Goal: Task Accomplishment & Management: Use online tool/utility

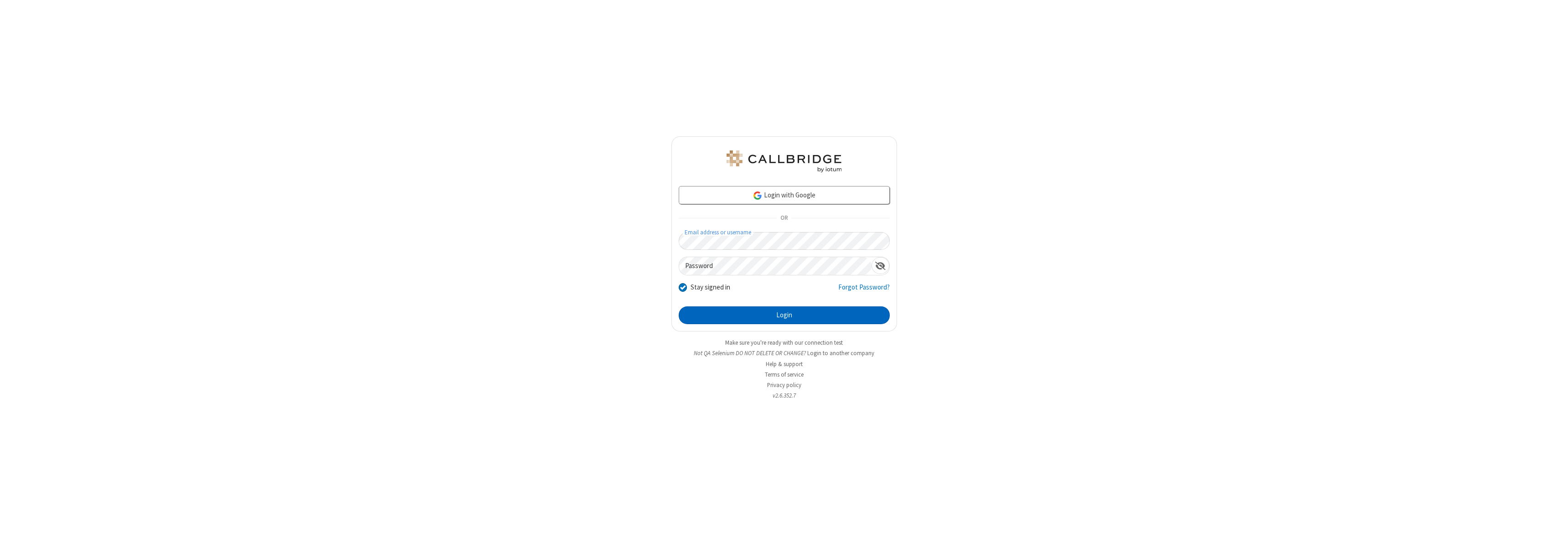
click at [784, 315] on button "Login" at bounding box center [784, 315] width 211 height 18
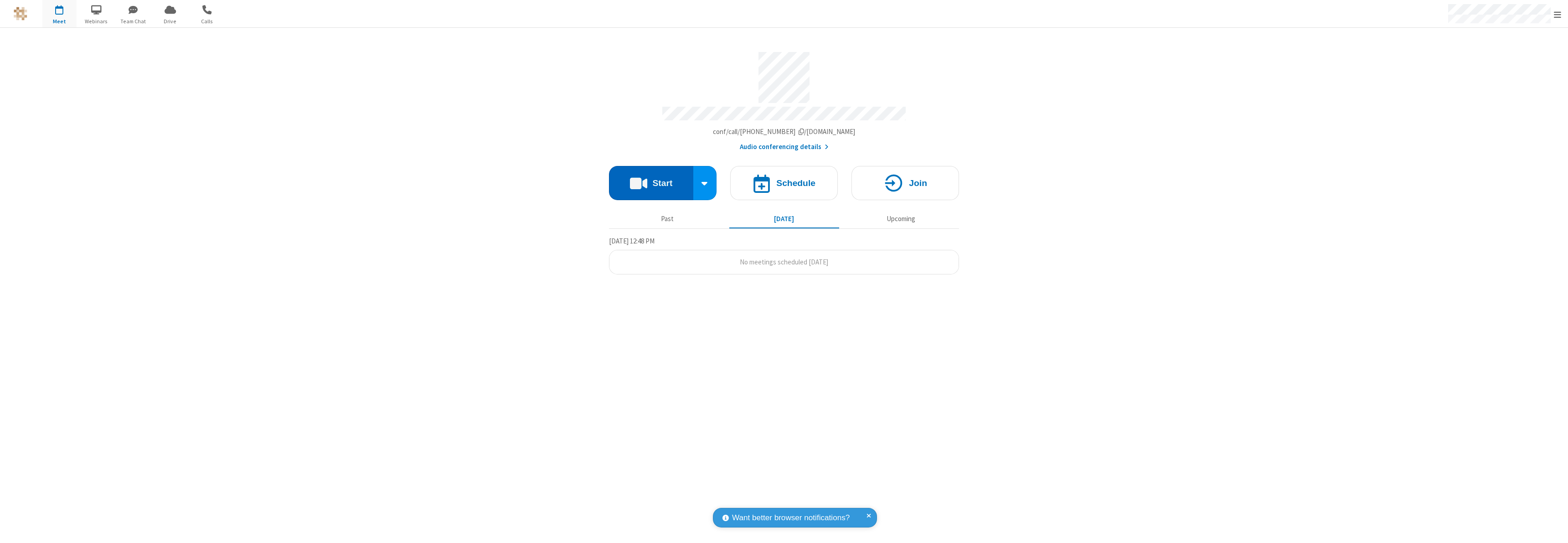
click at [651, 179] on button "Start" at bounding box center [652, 184] width 85 height 35
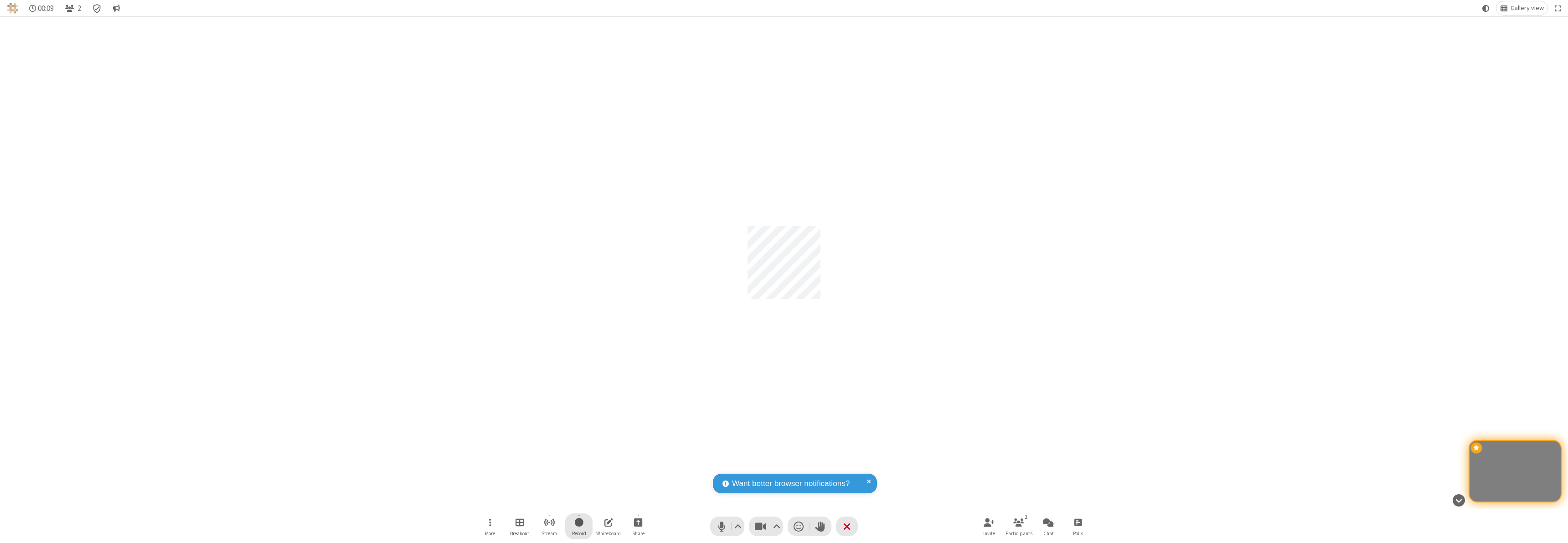
click at [579, 527] on span "Start recording" at bounding box center [579, 523] width 9 height 12
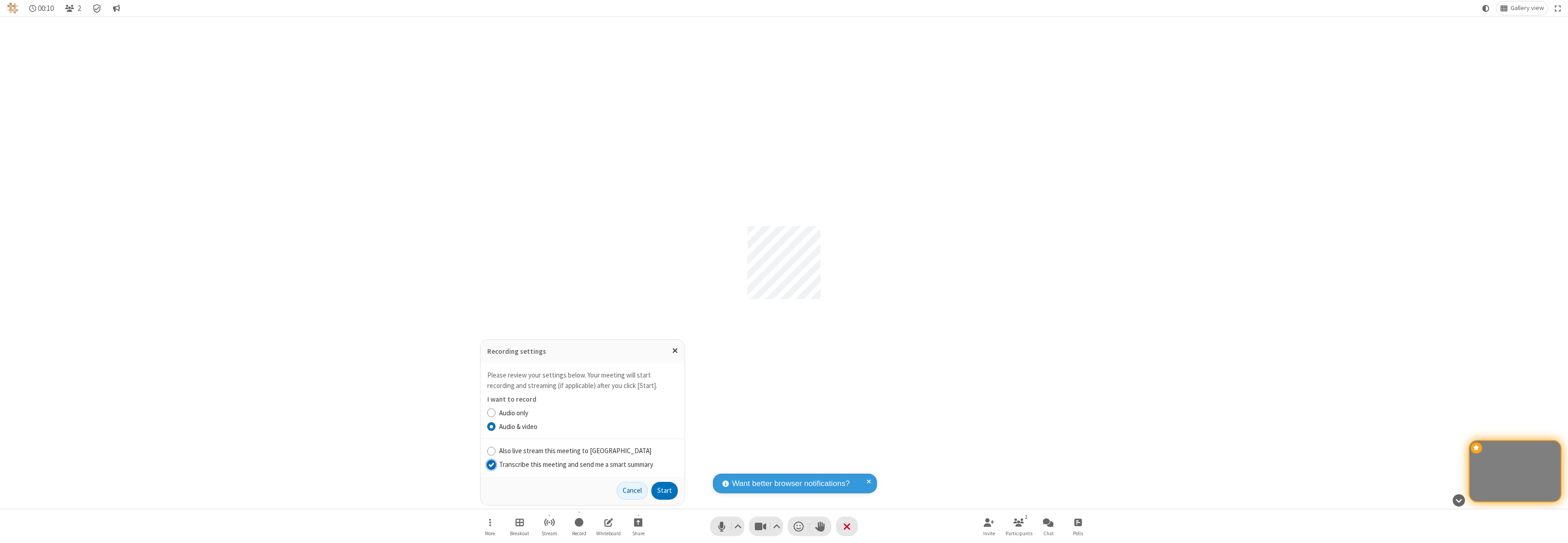
click at [491, 465] on input "Transcribe this meeting and send me a smart summary" at bounding box center [491, 465] width 9 height 9
click at [665, 491] on button "Start" at bounding box center [665, 491] width 27 height 18
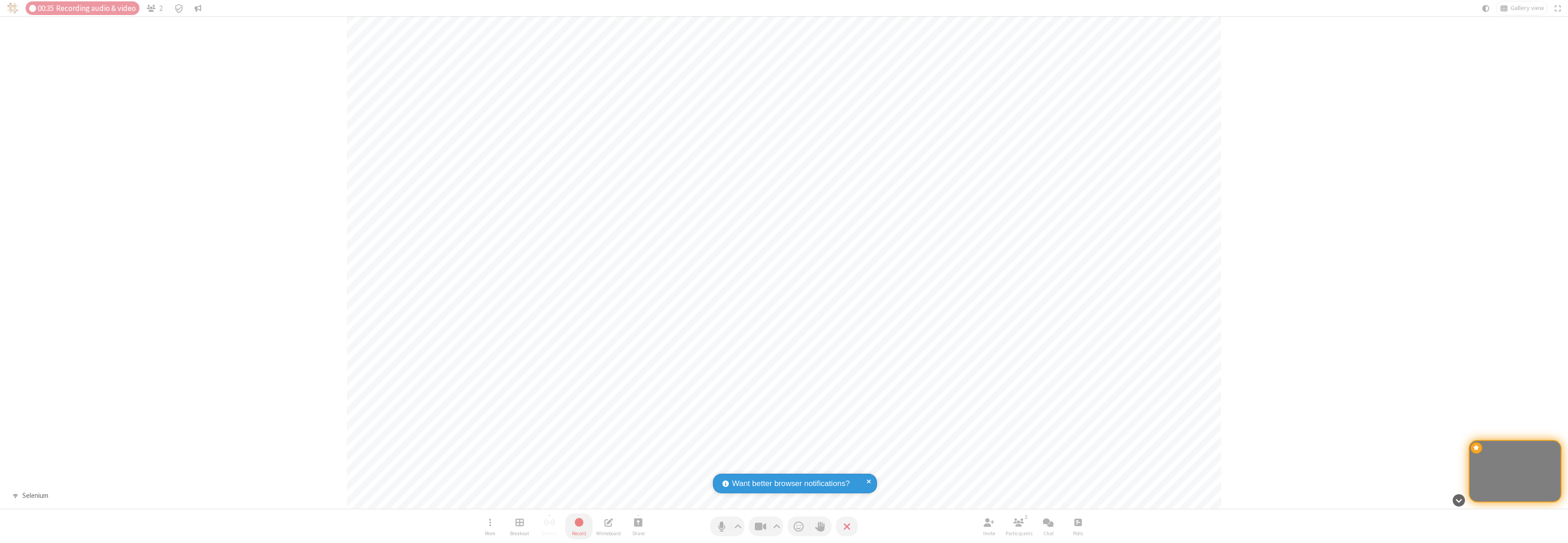
click at [579, 527] on span "Stop recording" at bounding box center [579, 523] width 10 height 12
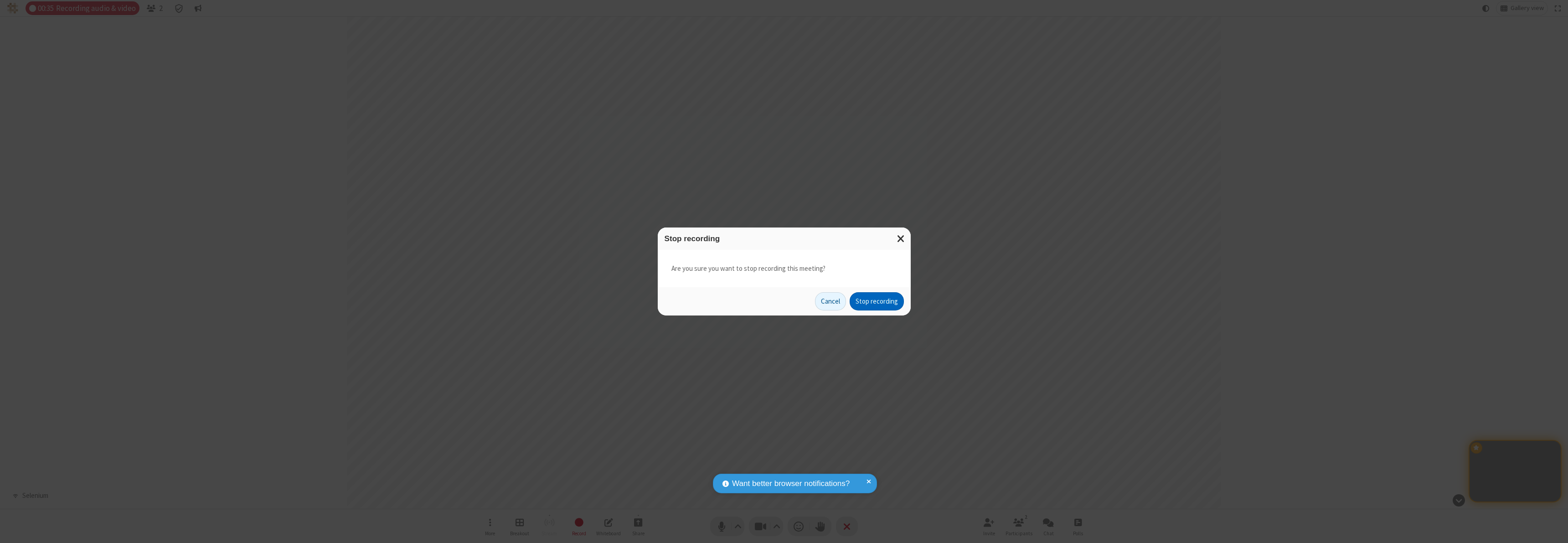
click at [877, 301] on button "Stop recording" at bounding box center [877, 301] width 54 height 18
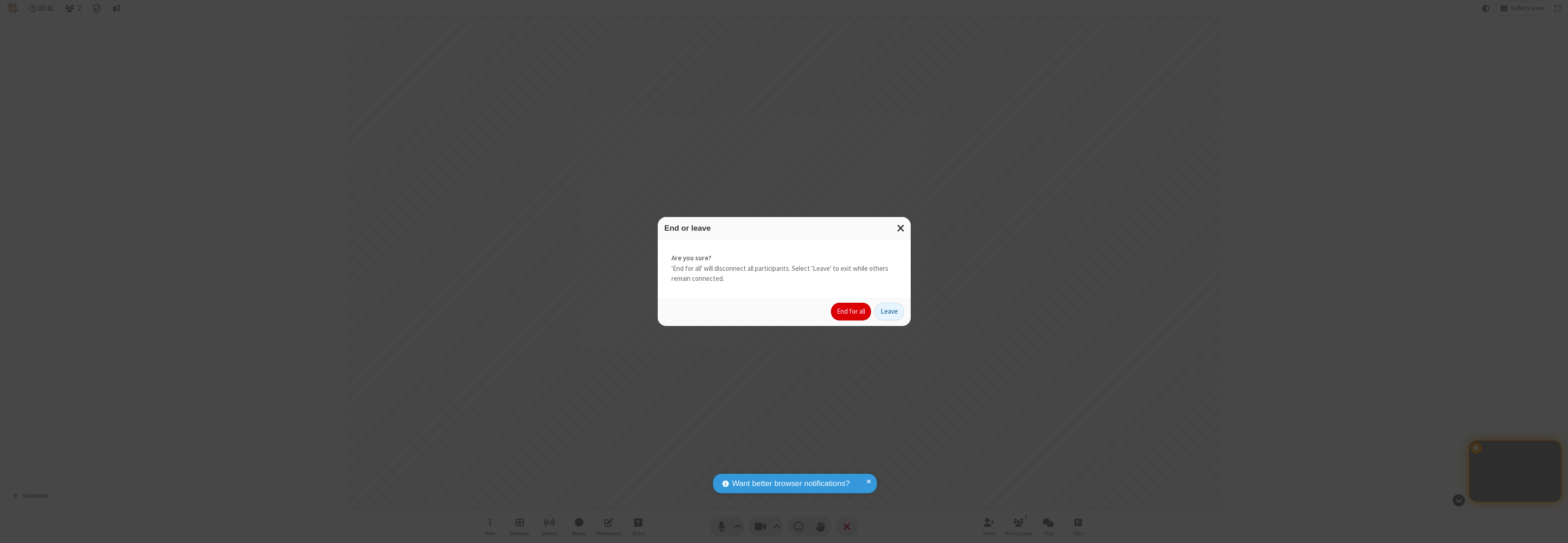
click at [851, 312] on button "End for all" at bounding box center [851, 312] width 40 height 18
